Goal: Task Accomplishment & Management: Use online tool/utility

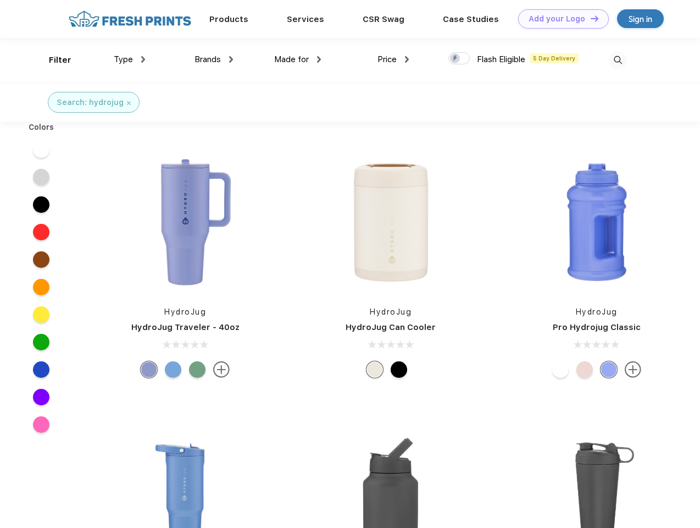
scroll to position [1, 0]
click at [560, 19] on link "Add your Logo Design Tool" at bounding box center [563, 18] width 91 height 19
click at [0, 0] on div "Design Tool" at bounding box center [0, 0] width 0 height 0
click at [590, 18] on link "Add your Logo Design Tool" at bounding box center [563, 18] width 91 height 19
click at [53, 60] on div "Filter" at bounding box center [60, 60] width 23 height 13
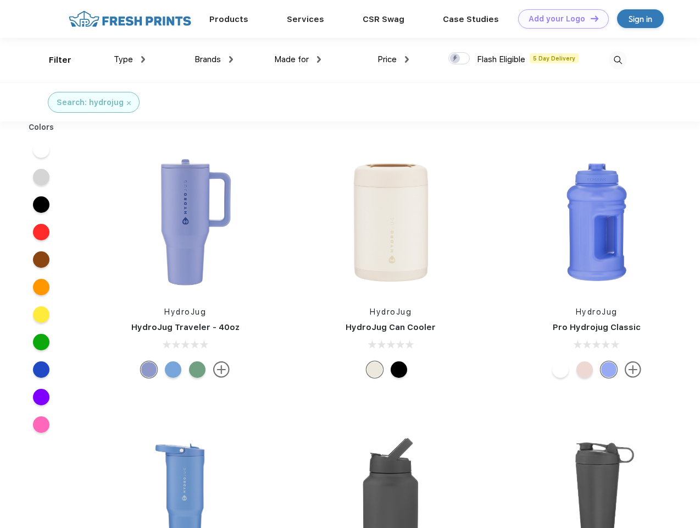
click at [130, 59] on span "Type" at bounding box center [123, 59] width 19 height 10
click at [214, 59] on span "Brands" at bounding box center [208, 59] width 26 height 10
click at [298, 59] on span "Made for" at bounding box center [291, 59] width 35 height 10
click at [394, 59] on span "Price" at bounding box center [387, 59] width 19 height 10
click at [460, 59] on div at bounding box center [459, 58] width 21 height 12
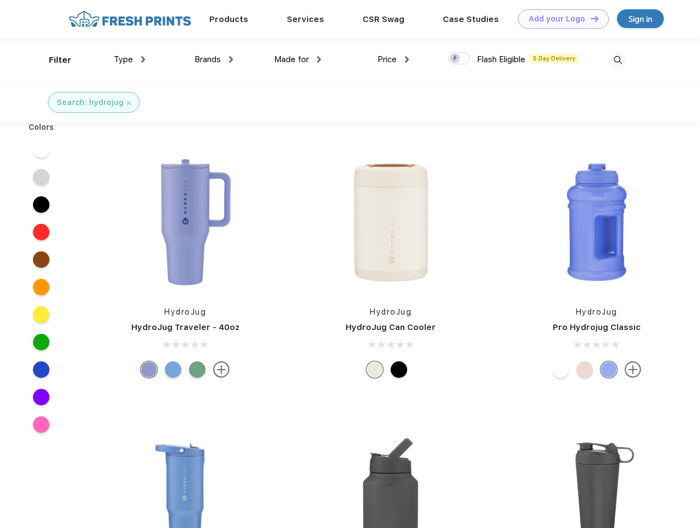
click at [456, 59] on input "checkbox" at bounding box center [452, 55] width 7 height 7
click at [618, 60] on img at bounding box center [618, 60] width 18 height 18
